Goal: Task Accomplishment & Management: Complete application form

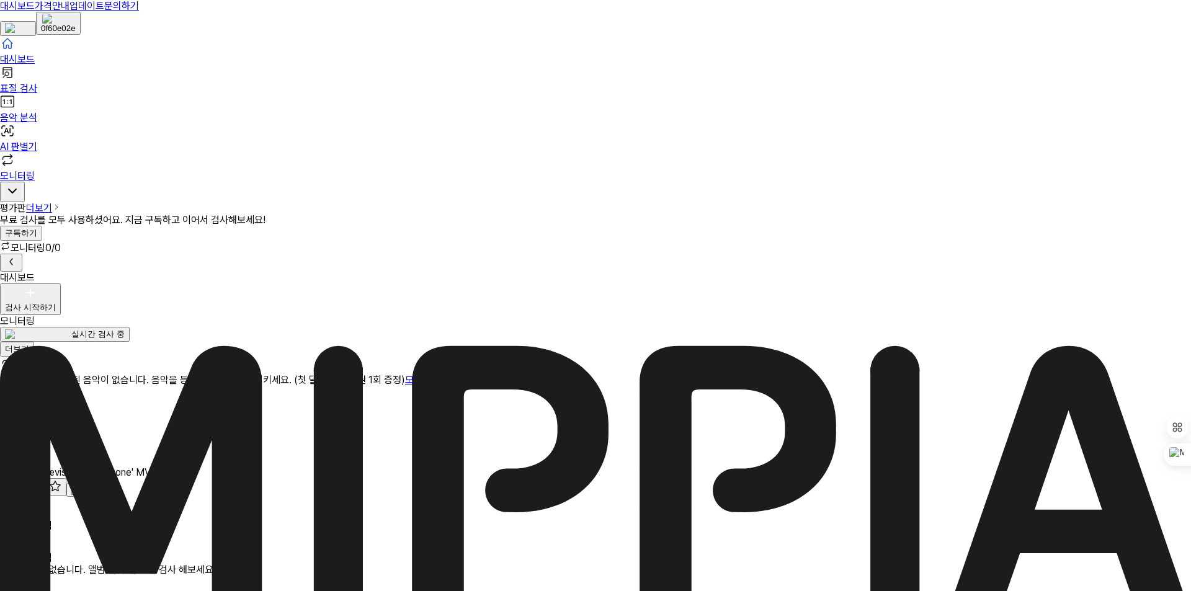
type input "*"
type input "*****"
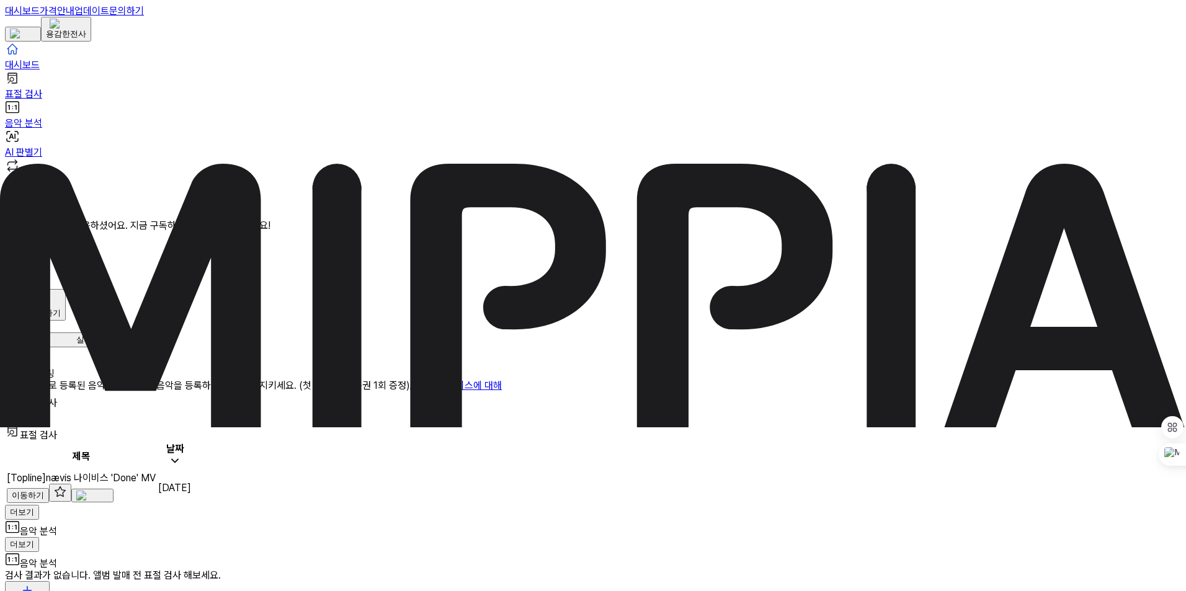
scroll to position [58, 0]
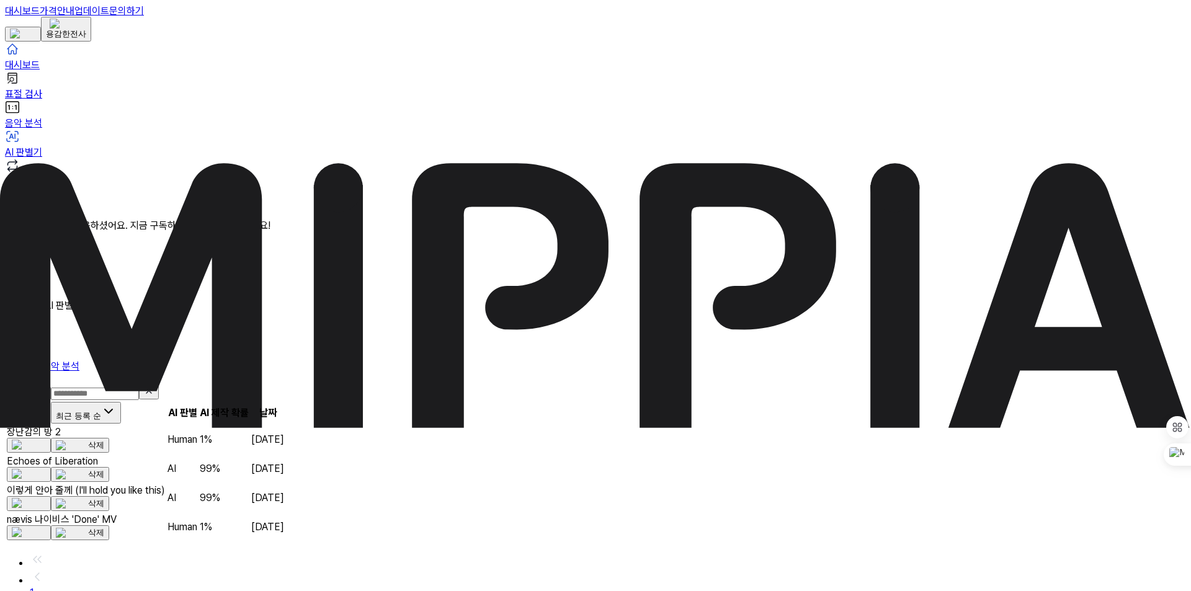
click at [165, 455] on div "Echoes of Liberation" at bounding box center [86, 461] width 158 height 12
click at [25, 289] on icon at bounding box center [15, 299] width 20 height 20
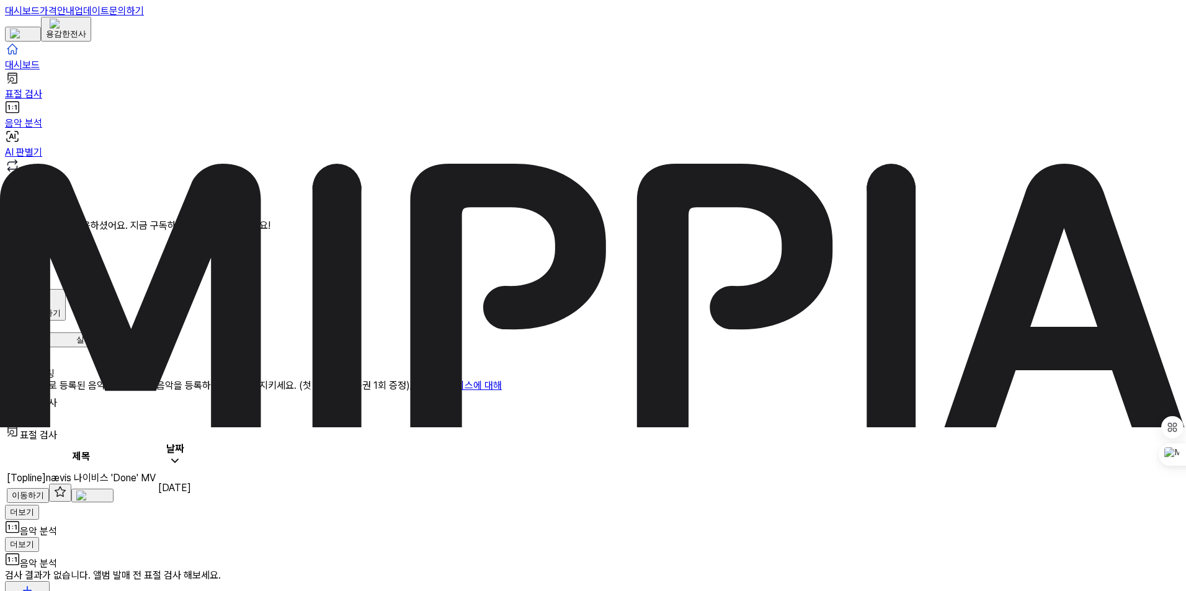
click at [61, 308] on div "검사 시작하기" at bounding box center [35, 313] width 51 height 11
click at [1106, 109] on div "AI 판별기" at bounding box center [1123, 103] width 34 height 11
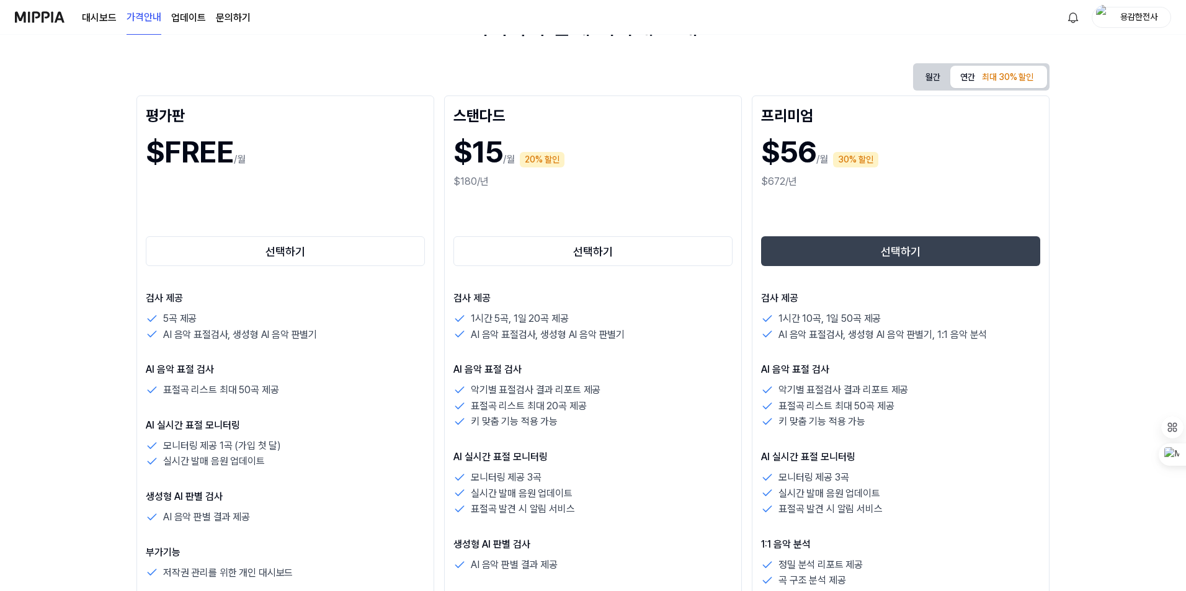
scroll to position [124, 0]
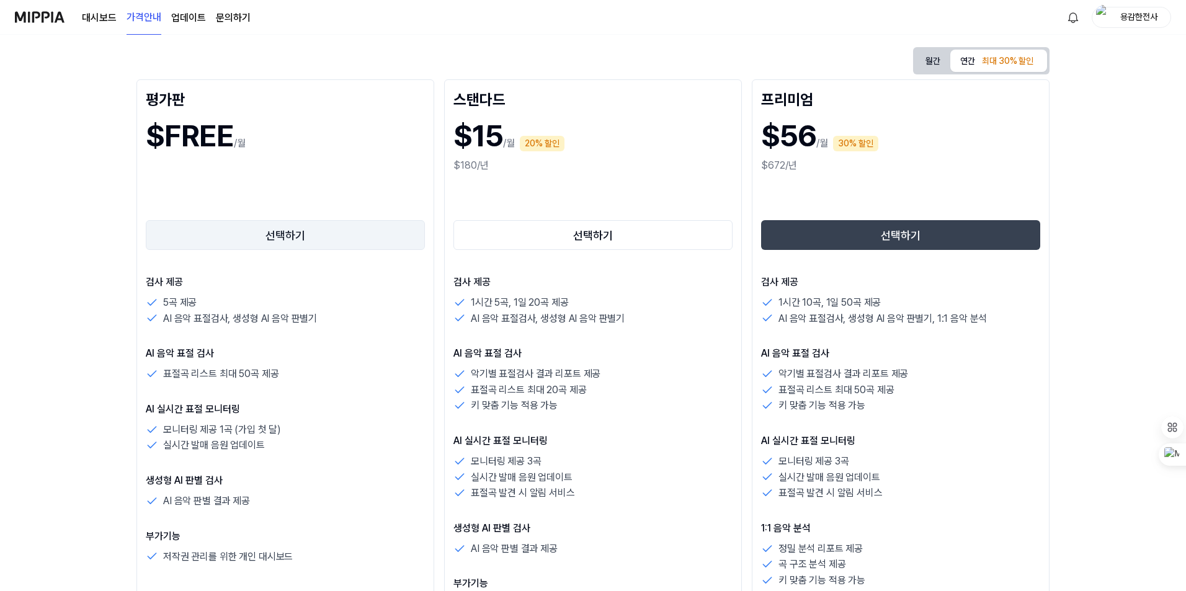
click at [297, 231] on button "선택하기" at bounding box center [285, 235] width 279 height 30
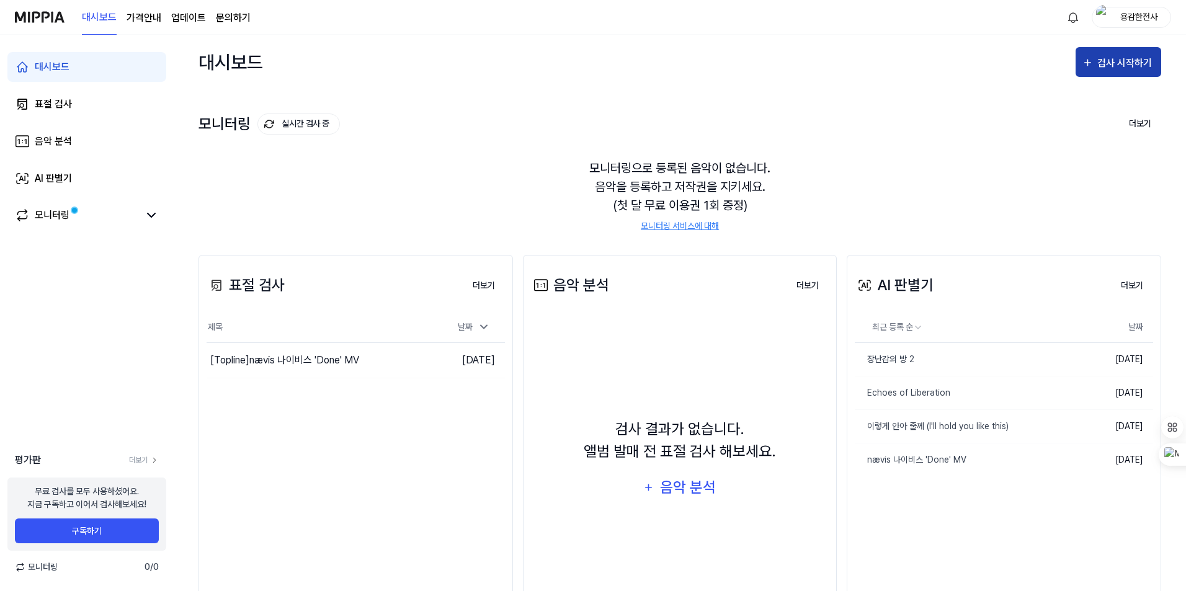
click at [1132, 65] on div "검사 시작하기" at bounding box center [1126, 63] width 58 height 16
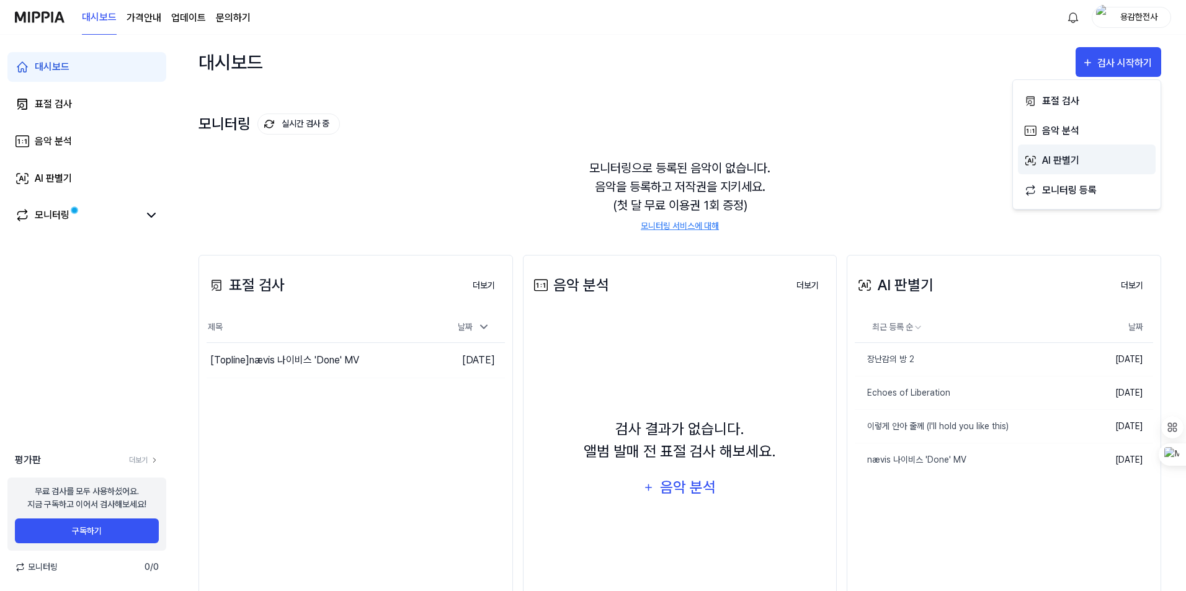
click at [1056, 159] on div "AI 판별기" at bounding box center [1096, 161] width 108 height 16
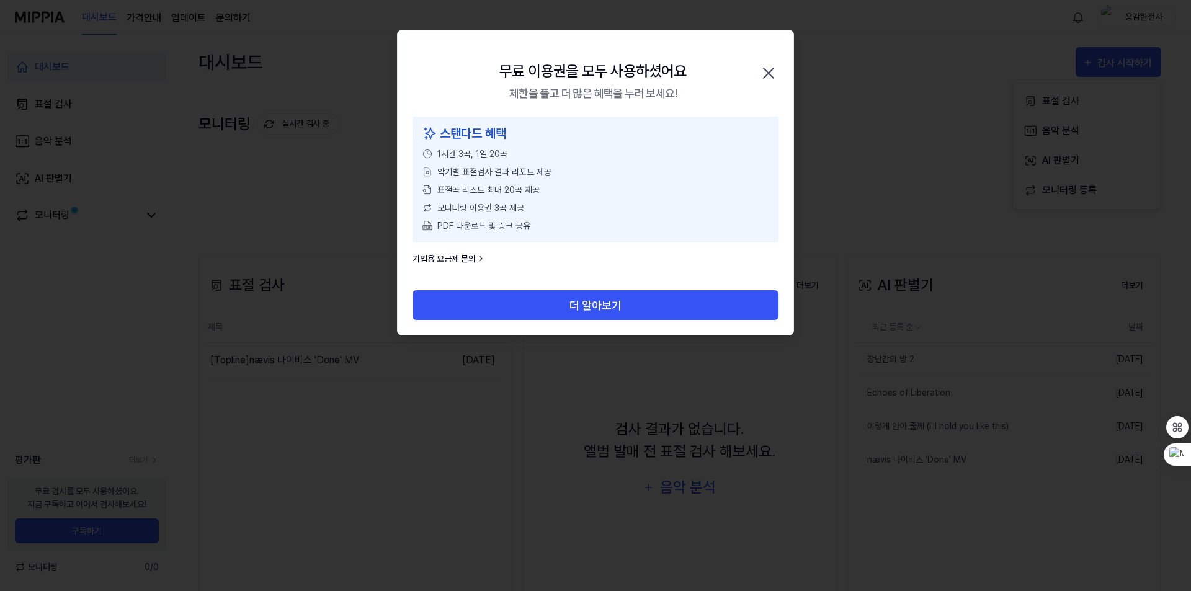
click at [763, 72] on icon "button" at bounding box center [769, 73] width 20 height 20
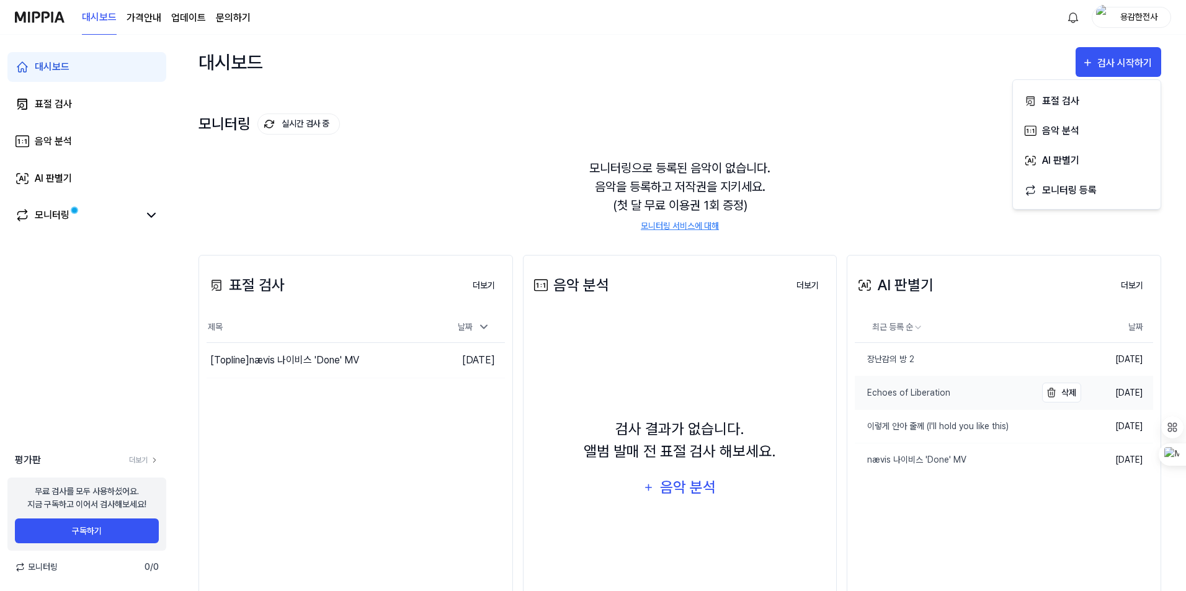
click at [909, 399] on link "Echoes of Liberation" at bounding box center [945, 392] width 180 height 33
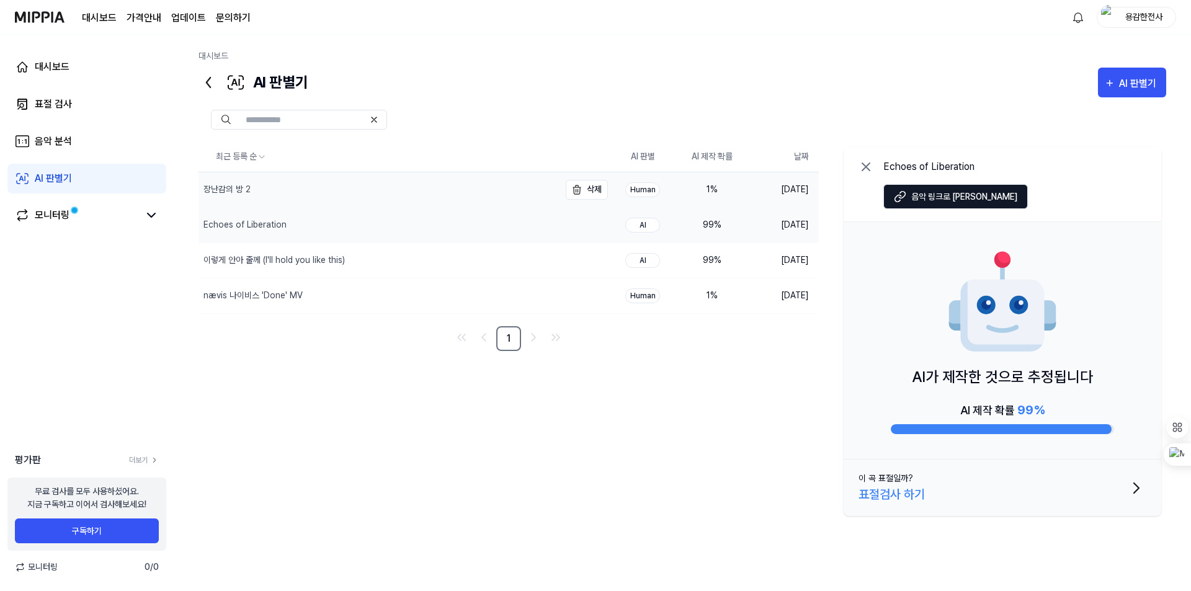
click at [462, 191] on div "장난감의 방 2" at bounding box center [378, 189] width 361 height 35
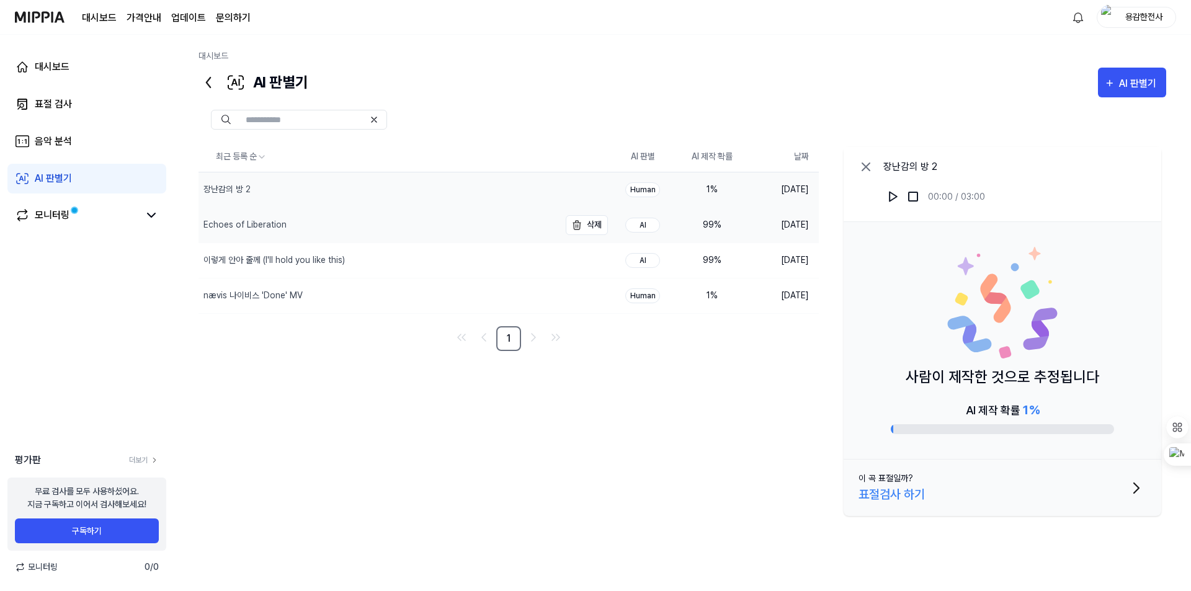
click at [438, 233] on div "Echoes of Liberation" at bounding box center [378, 225] width 361 height 35
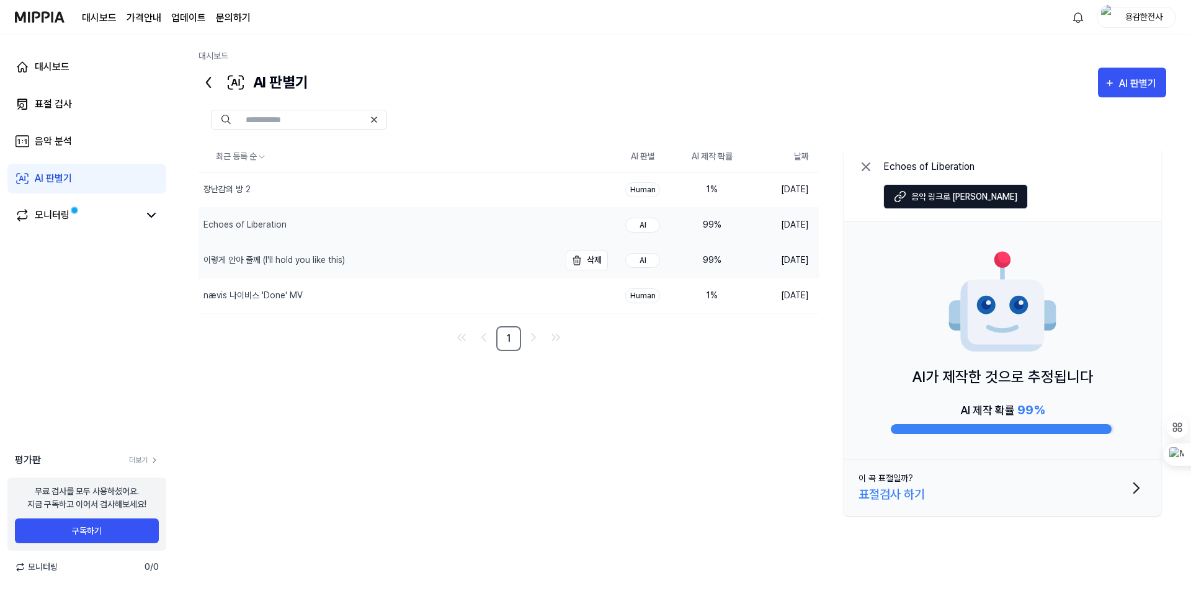
click at [452, 258] on div "이렇게 안아 줄께 (I'll hold you like this)" at bounding box center [378, 260] width 361 height 35
click at [427, 292] on div "nævis 나이비스 'Done' MV" at bounding box center [378, 295] width 361 height 35
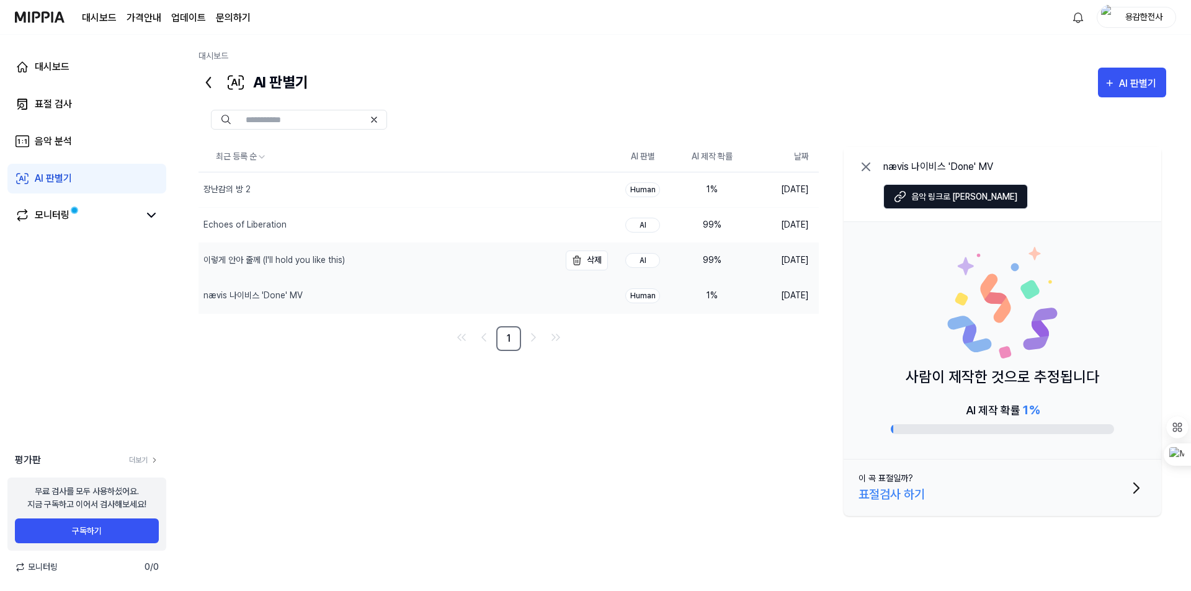
click at [435, 260] on div "이렇게 안아 줄께 (I'll hold you like this)" at bounding box center [378, 260] width 361 height 35
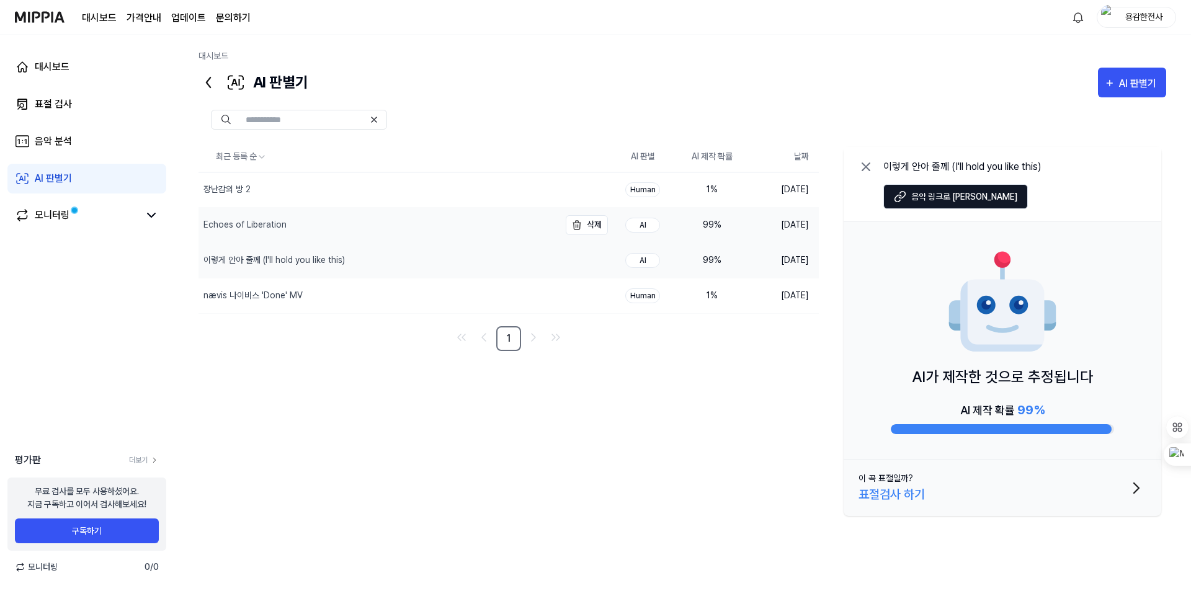
click at [445, 225] on div "Echoes of Liberation" at bounding box center [378, 225] width 361 height 35
